Goal: Find specific page/section: Find specific page/section

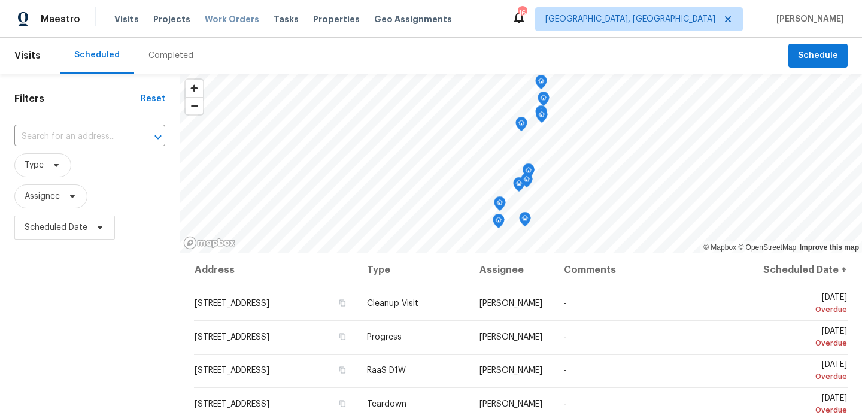
click at [205, 19] on span "Work Orders" at bounding box center [232, 19] width 54 height 12
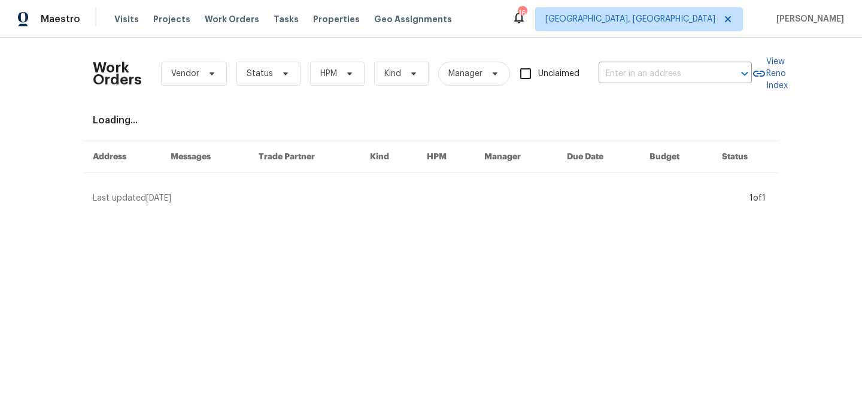
click at [327, 89] on div "Work Orders Vendor Status HPM Kind Manager Unclaimed ​" at bounding box center [422, 73] width 659 height 53
click at [336, 80] on span "HPM" at bounding box center [337, 74] width 54 height 24
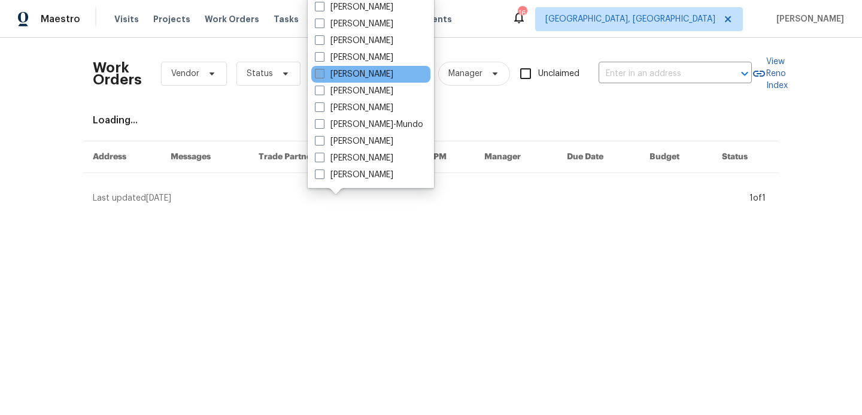
click at [317, 75] on span at bounding box center [320, 74] width 10 height 10
click at [317, 75] on input "[PERSON_NAME]" at bounding box center [319, 72] width 8 height 8
checkbox input "true"
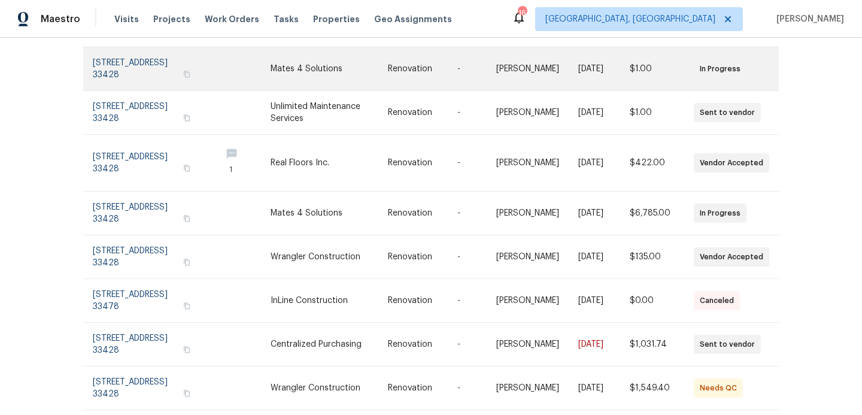
scroll to position [248, 0]
